Goal: Information Seeking & Learning: Learn about a topic

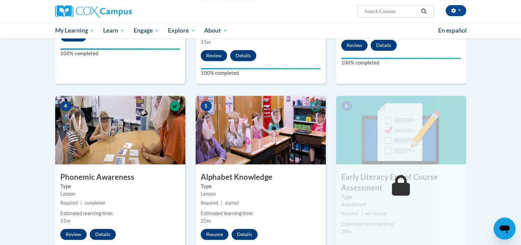
scroll to position [307, 0]
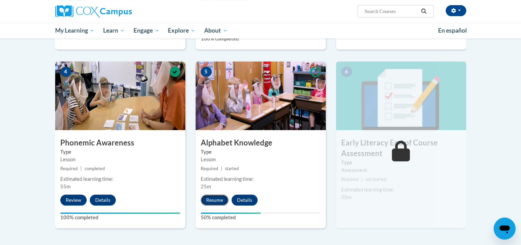
click at [219, 198] on button "Resume" at bounding box center [215, 199] width 28 height 11
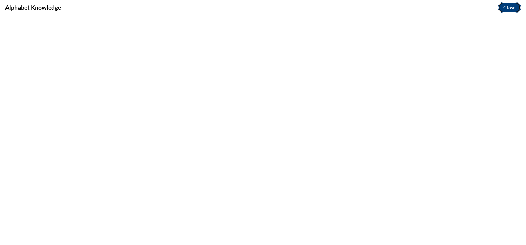
click at [516, 8] on button "Close" at bounding box center [509, 7] width 23 height 11
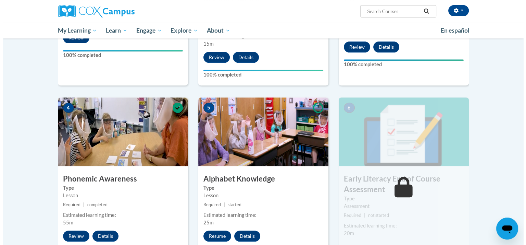
scroll to position [305, 0]
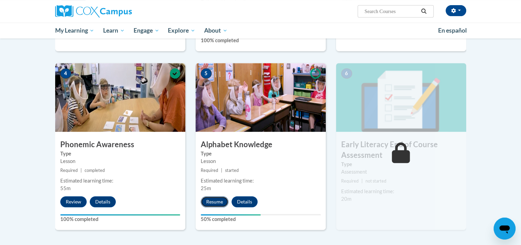
click at [212, 198] on button "Resume" at bounding box center [215, 201] width 28 height 11
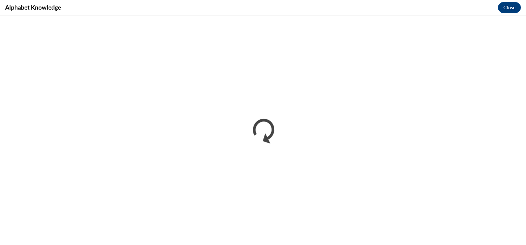
scroll to position [0, 0]
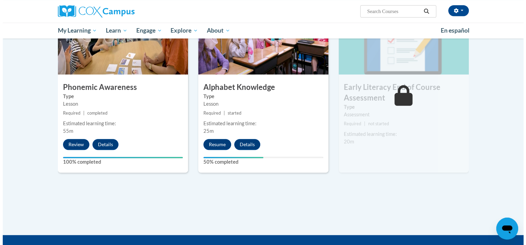
scroll to position [328, 0]
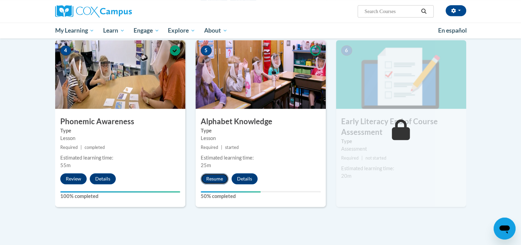
click at [212, 177] on button "Resume" at bounding box center [215, 178] width 28 height 11
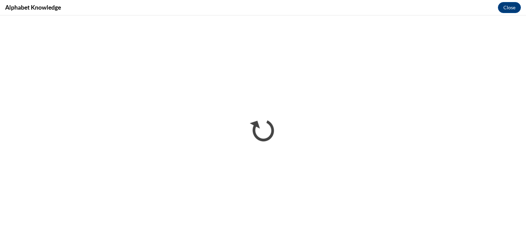
scroll to position [0, 0]
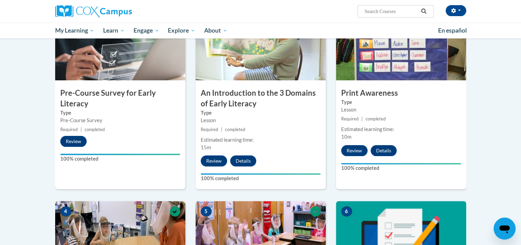
scroll to position [99, 0]
